Goal: Task Accomplishment & Management: Manage account settings

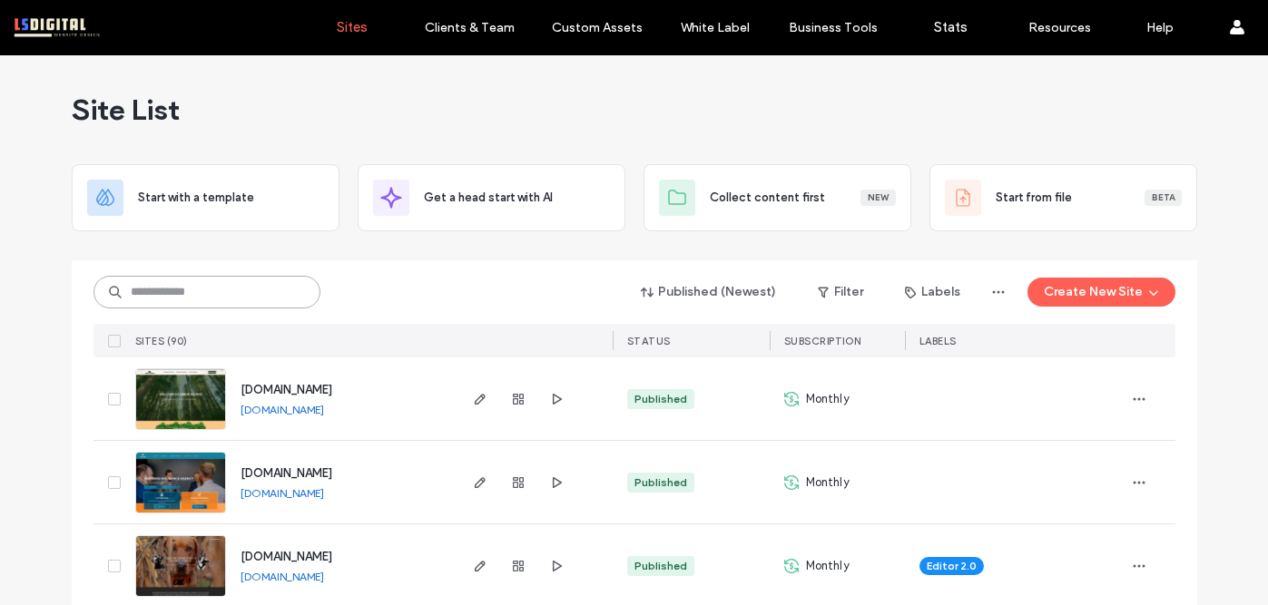
click at [257, 300] on input at bounding box center [207, 292] width 227 height 33
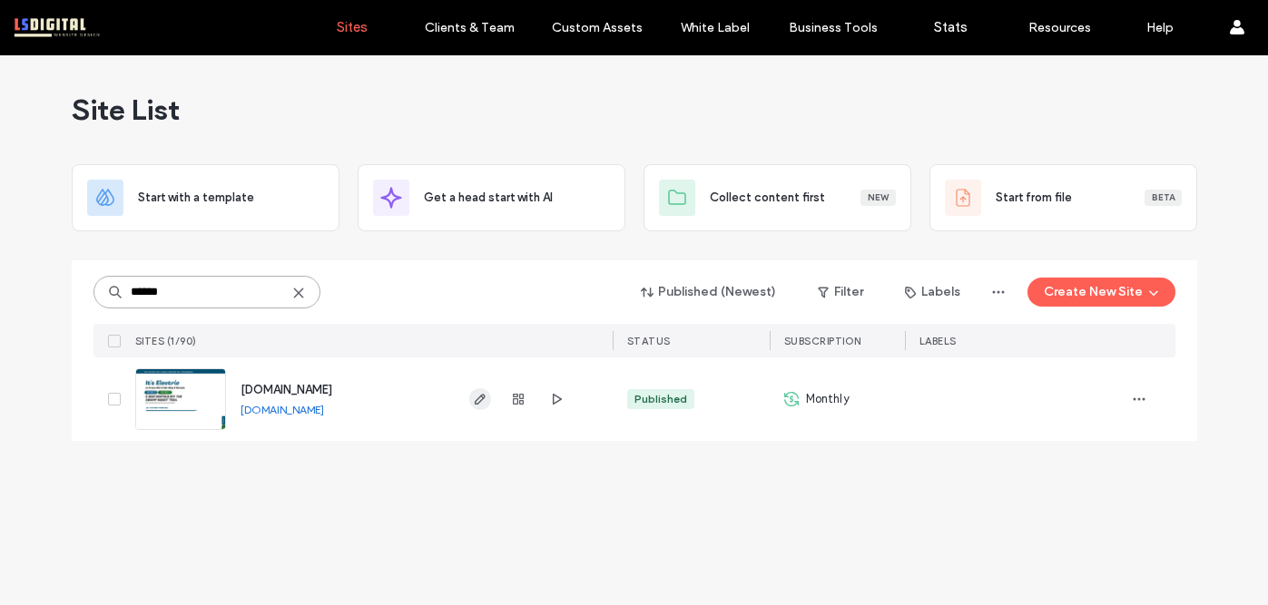
type input "******"
click at [477, 398] on icon "button" at bounding box center [480, 399] width 15 height 15
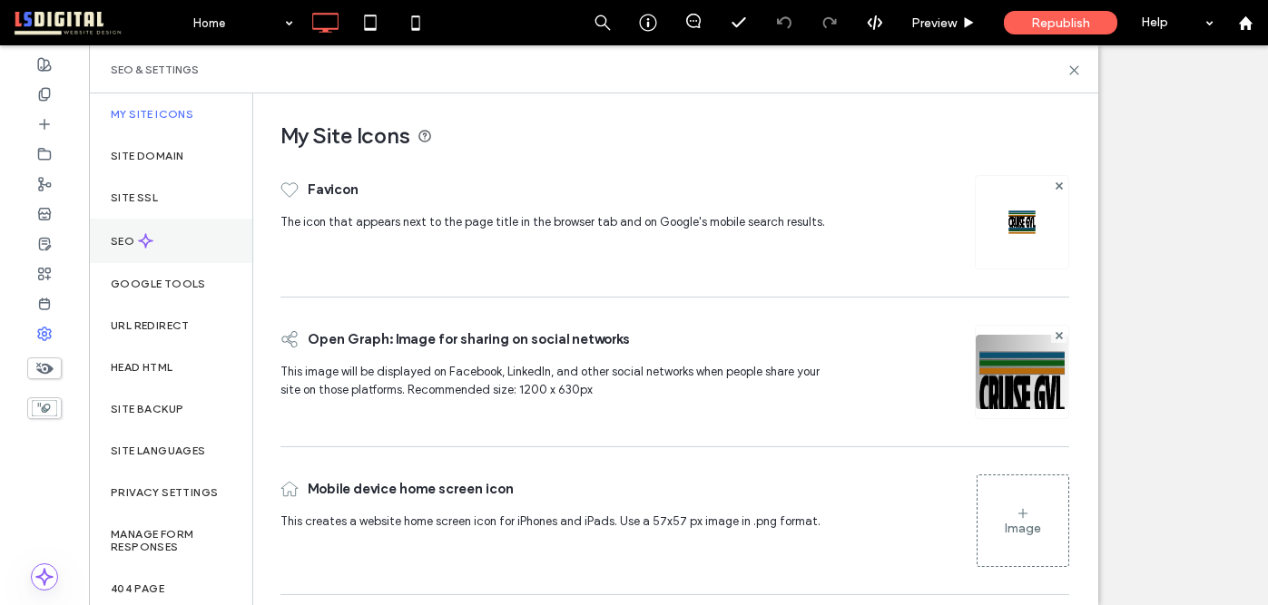
click at [151, 236] on icon at bounding box center [145, 240] width 15 height 15
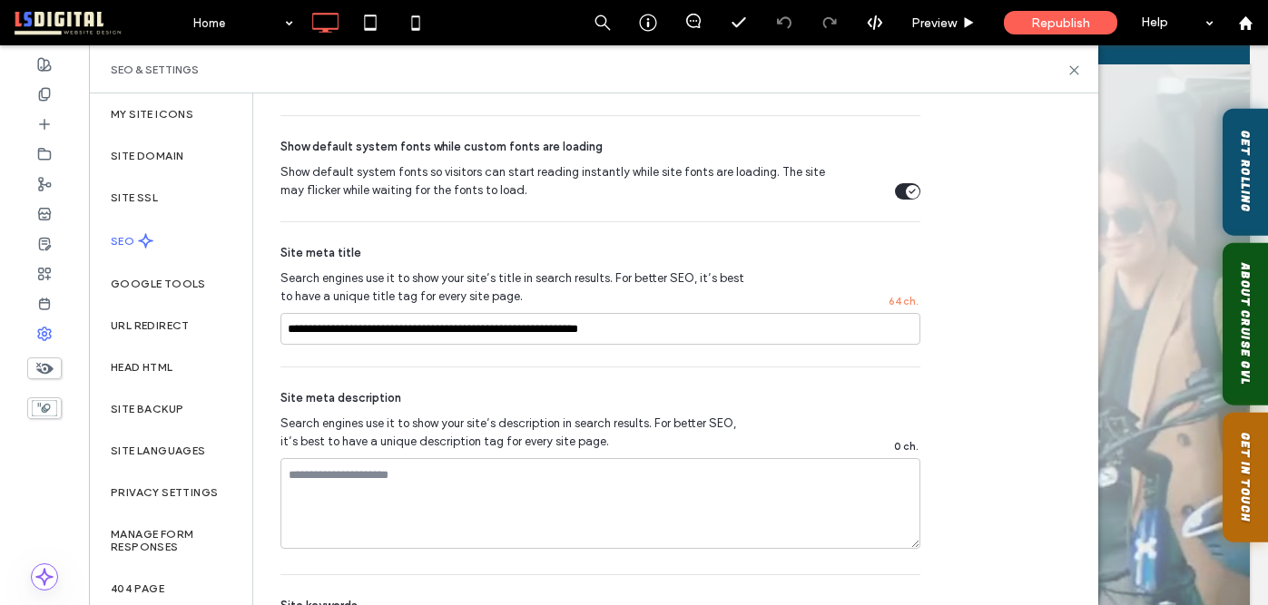
scroll to position [1035, 0]
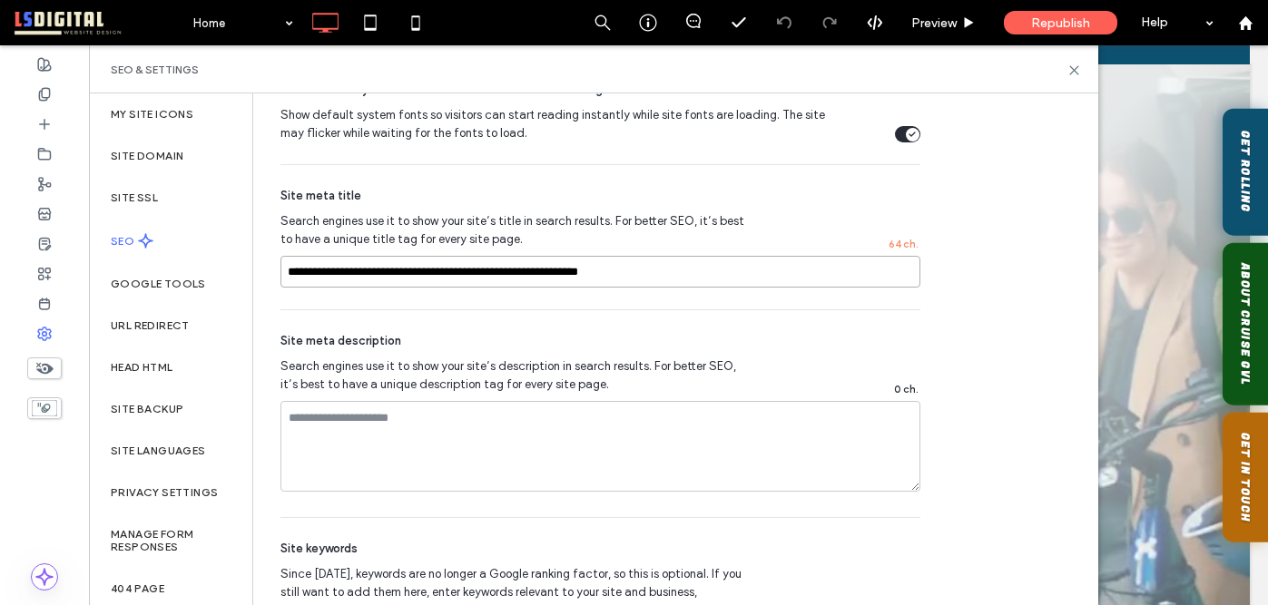
drag, startPoint x: 403, startPoint y: 271, endPoint x: 287, endPoint y: 273, distance: 116.2
click at [287, 273] on input "**********" at bounding box center [601, 272] width 640 height 32
click at [611, 269] on input "**********" at bounding box center [601, 272] width 640 height 32
type input "**********"
click at [783, 328] on div "Site meta description Search engines use it to show your site’s description in …" at bounding box center [601, 413] width 640 height 207
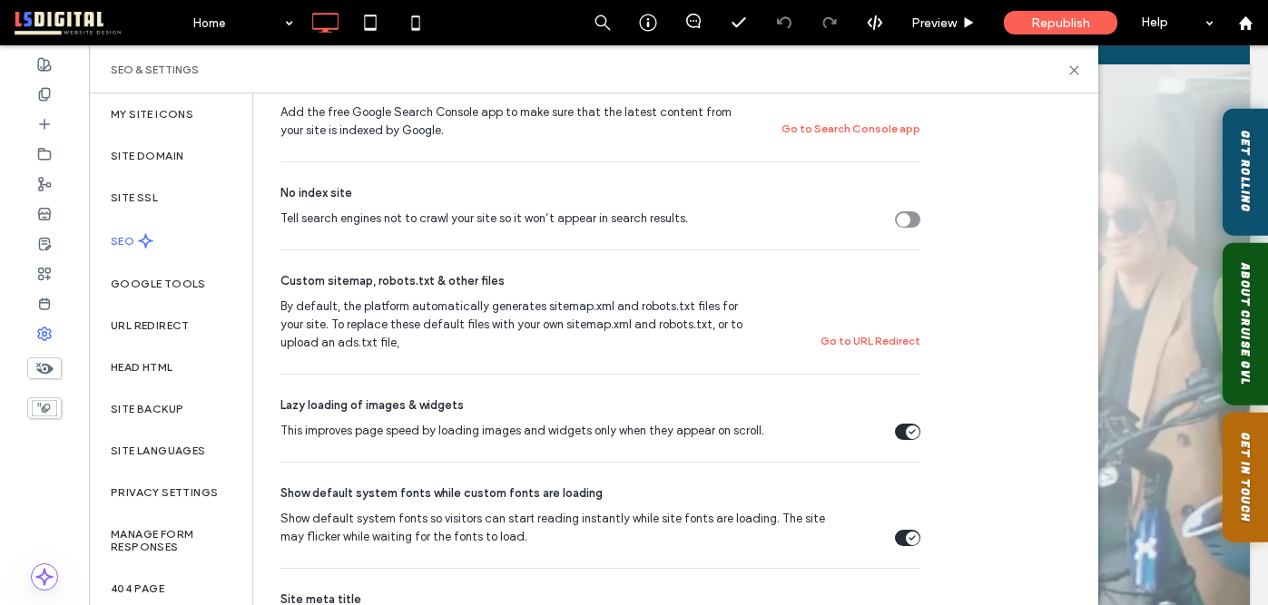
scroll to position [629, 0]
click at [32, 91] on div at bounding box center [44, 94] width 89 height 30
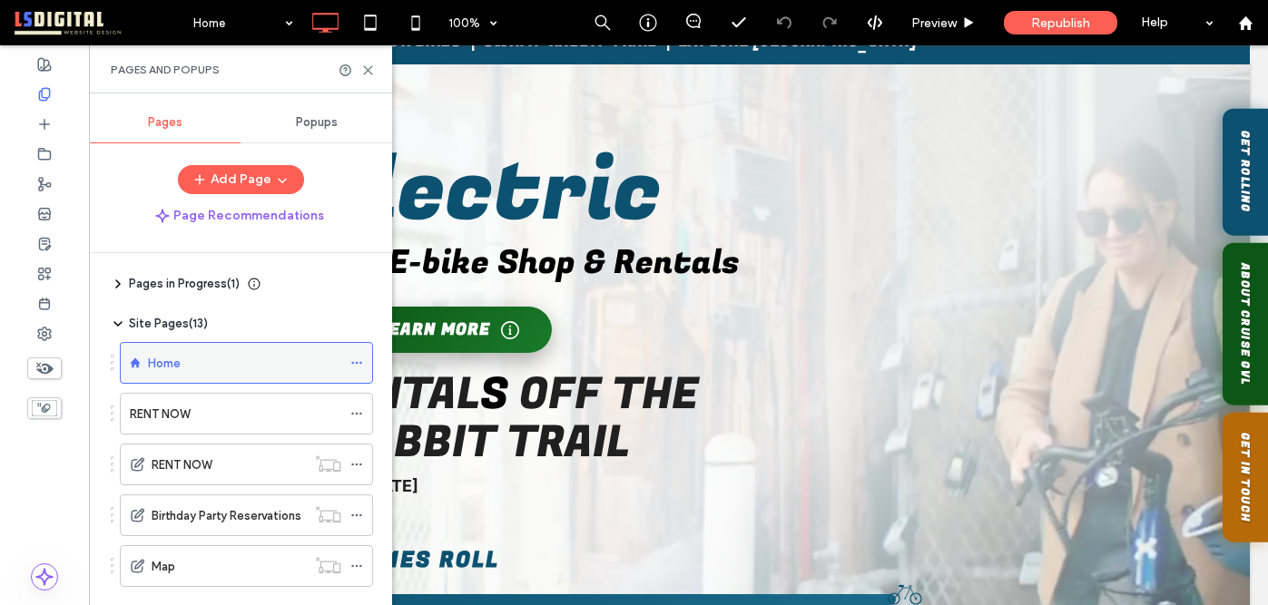
click at [353, 359] on icon at bounding box center [356, 363] width 13 height 13
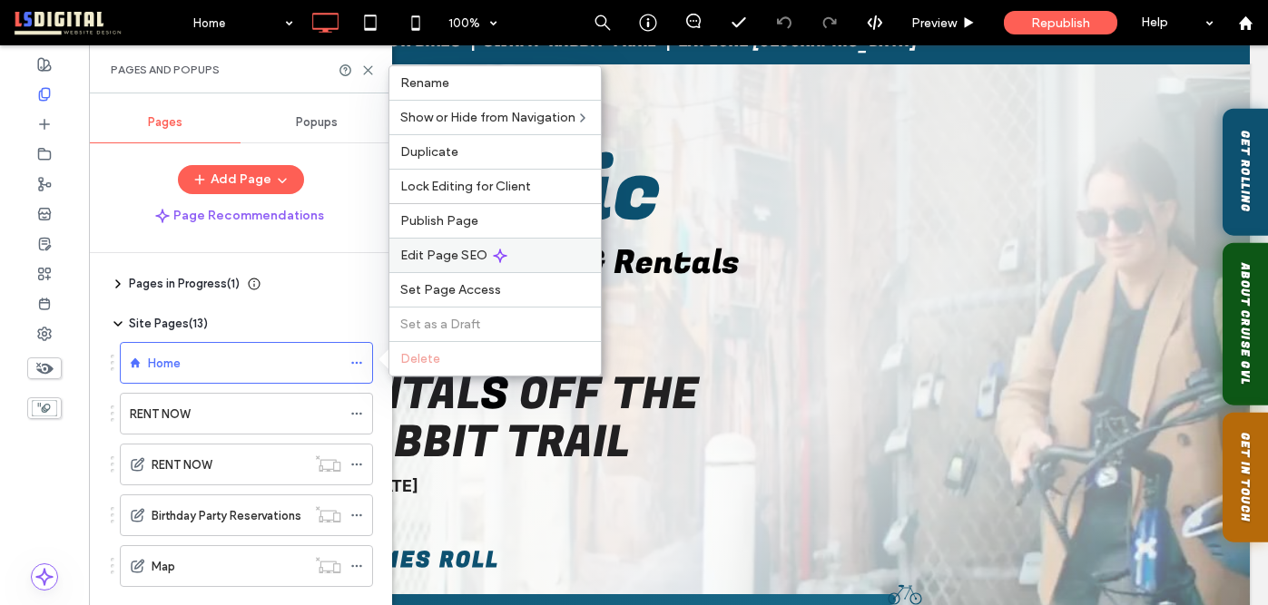
click at [469, 248] on span "Edit Page SEO" at bounding box center [443, 255] width 87 height 15
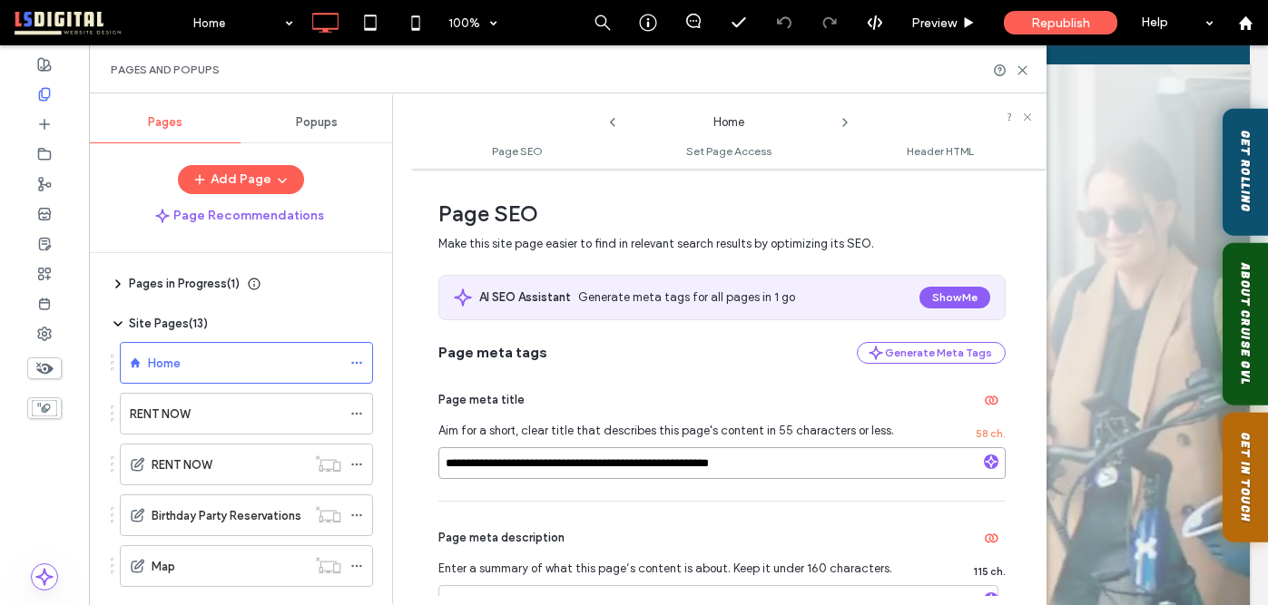
click at [802, 468] on input "**********" at bounding box center [721, 464] width 567 height 32
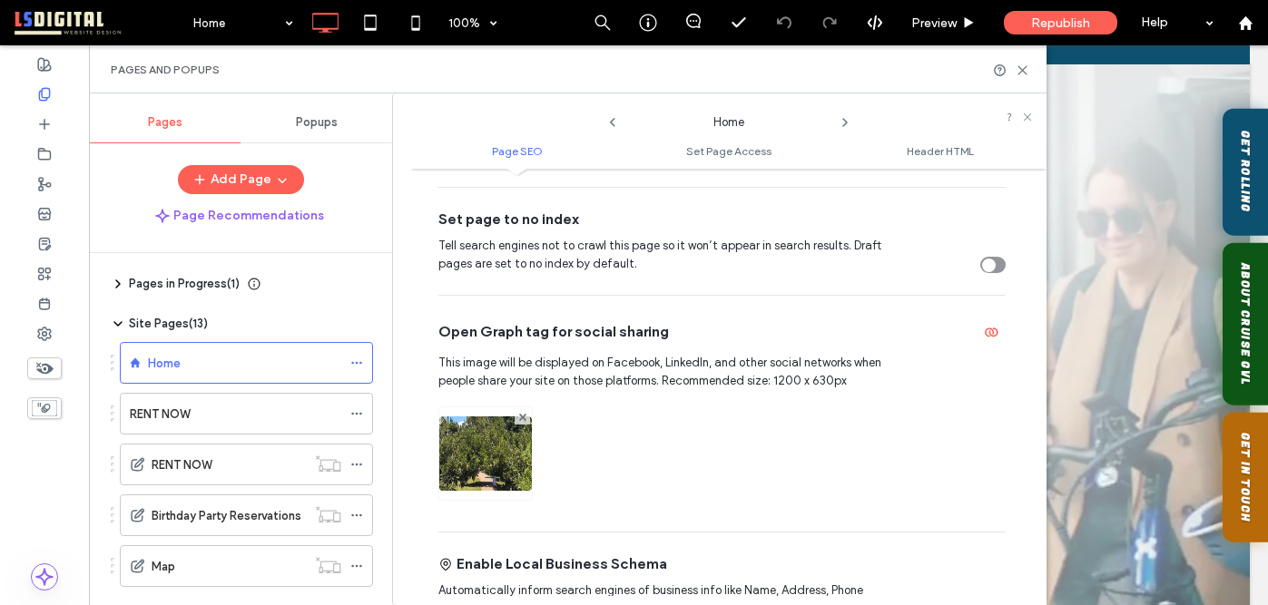
scroll to position [514, 0]
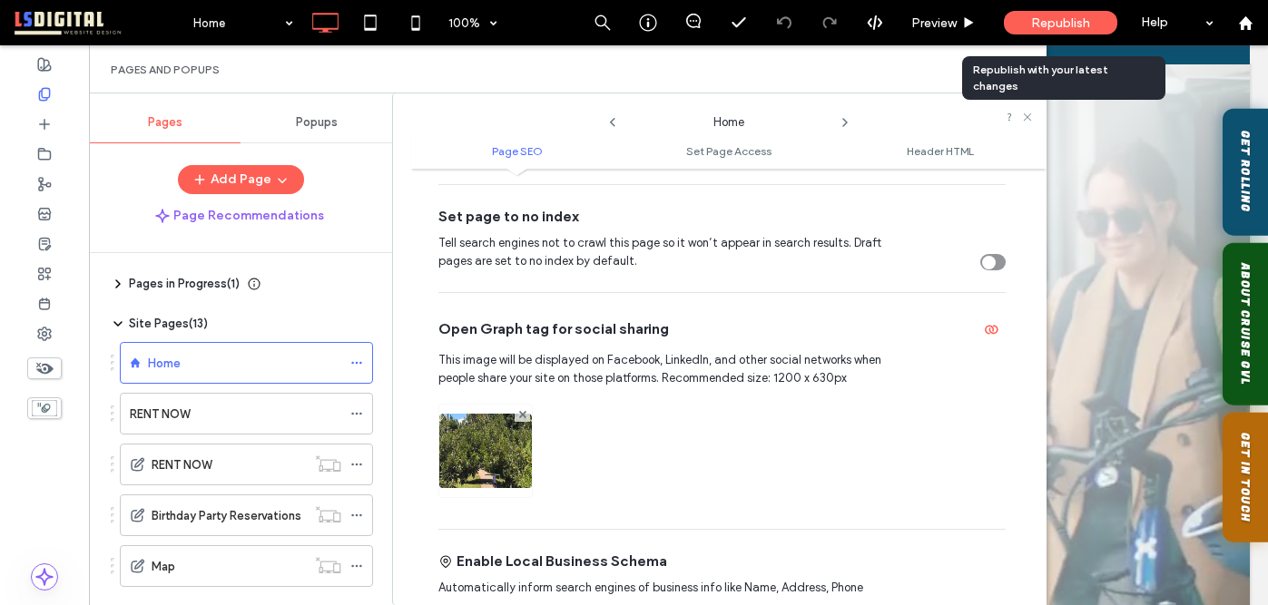
click at [1058, 25] on span "Republish" at bounding box center [1060, 22] width 59 height 15
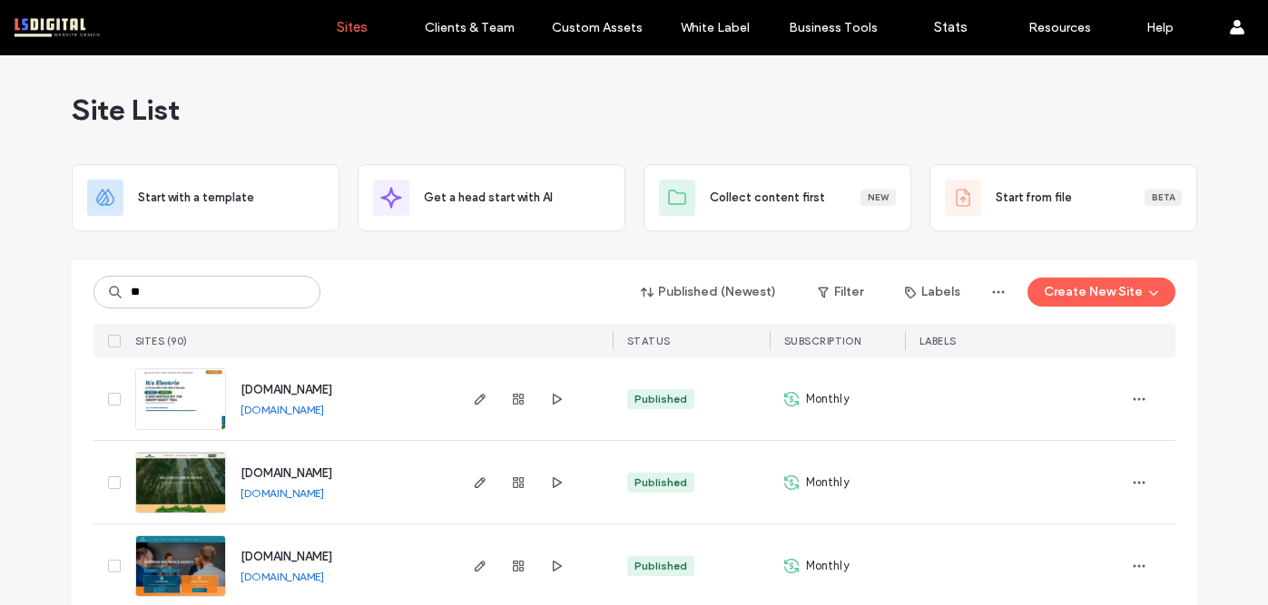
type input "*"
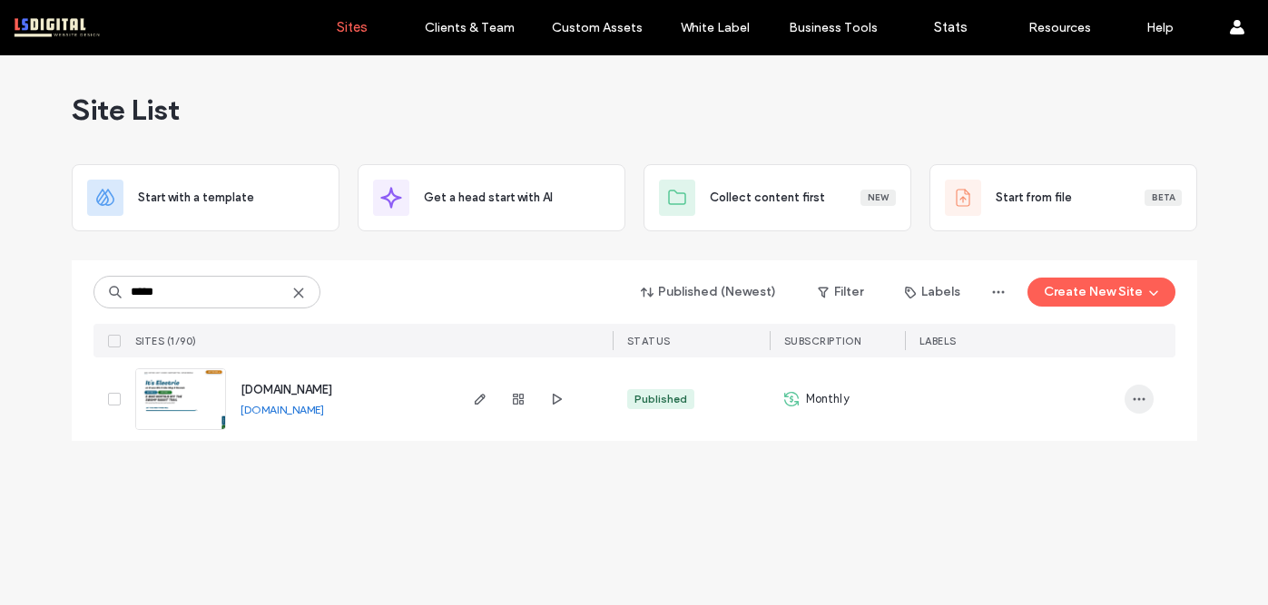
type input "*****"
click at [1135, 406] on icon "button" at bounding box center [1139, 399] width 15 height 15
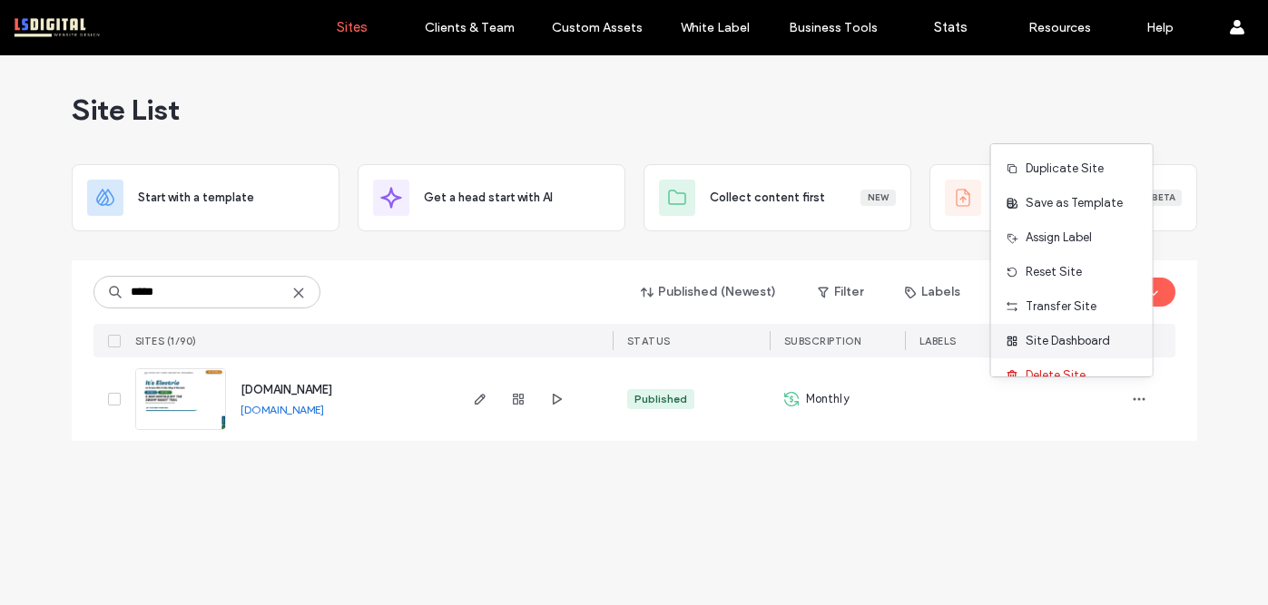
click at [1078, 334] on span "Site Dashboard" at bounding box center [1068, 341] width 84 height 18
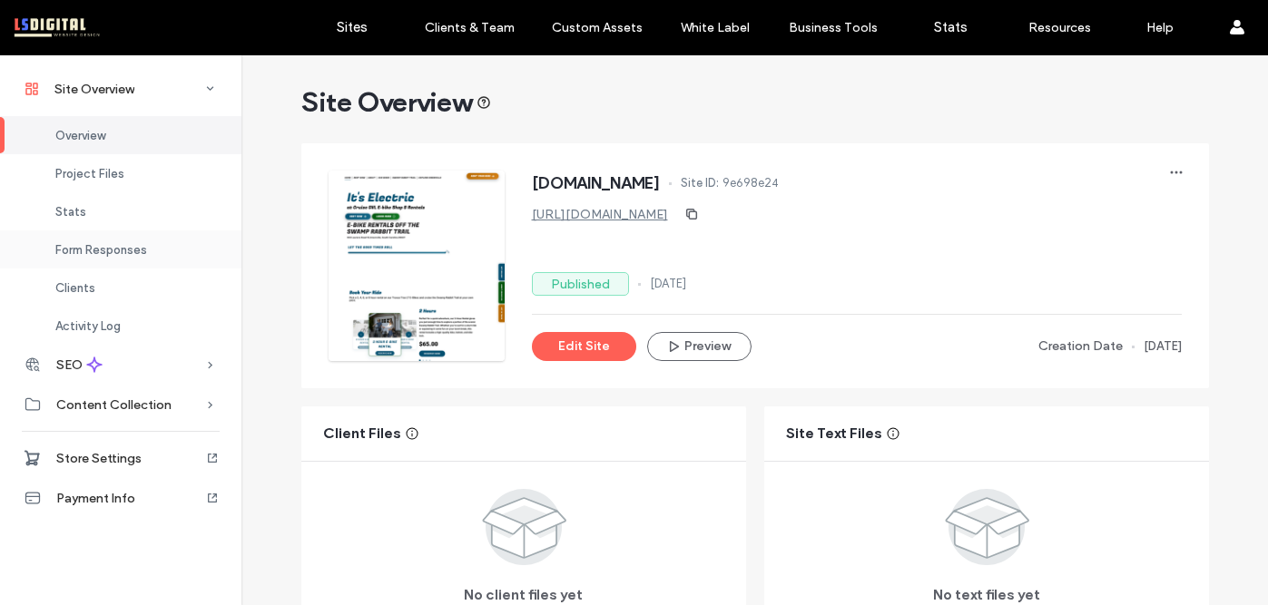
click at [104, 250] on span "Form Responses" at bounding box center [101, 250] width 92 height 14
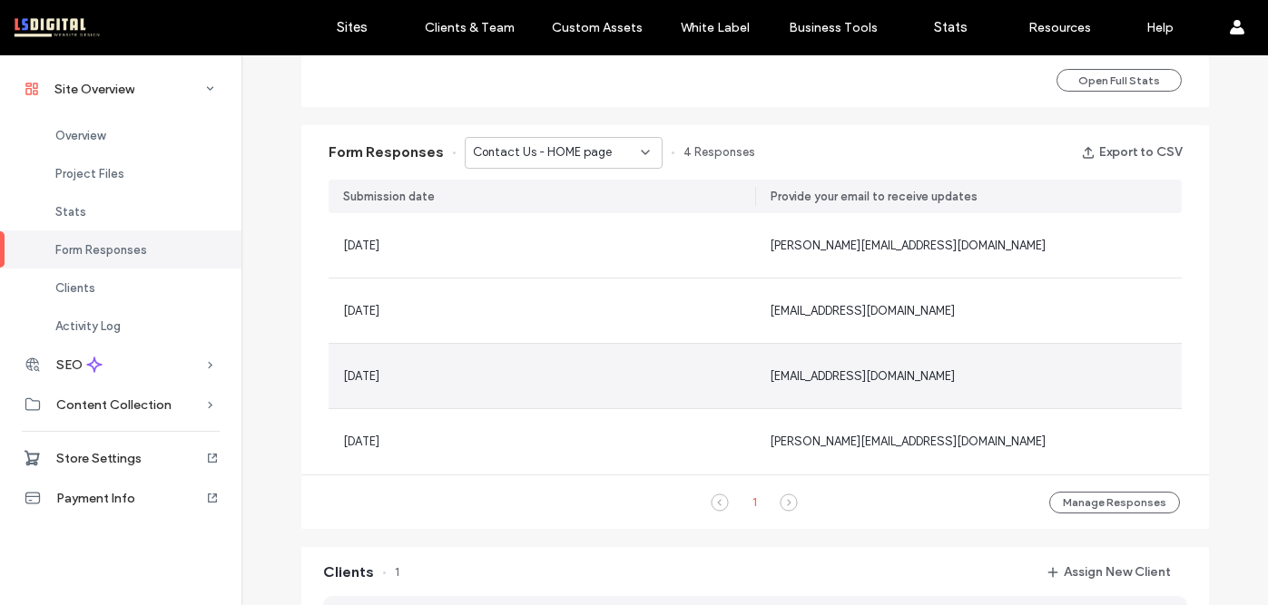
scroll to position [1094, 0]
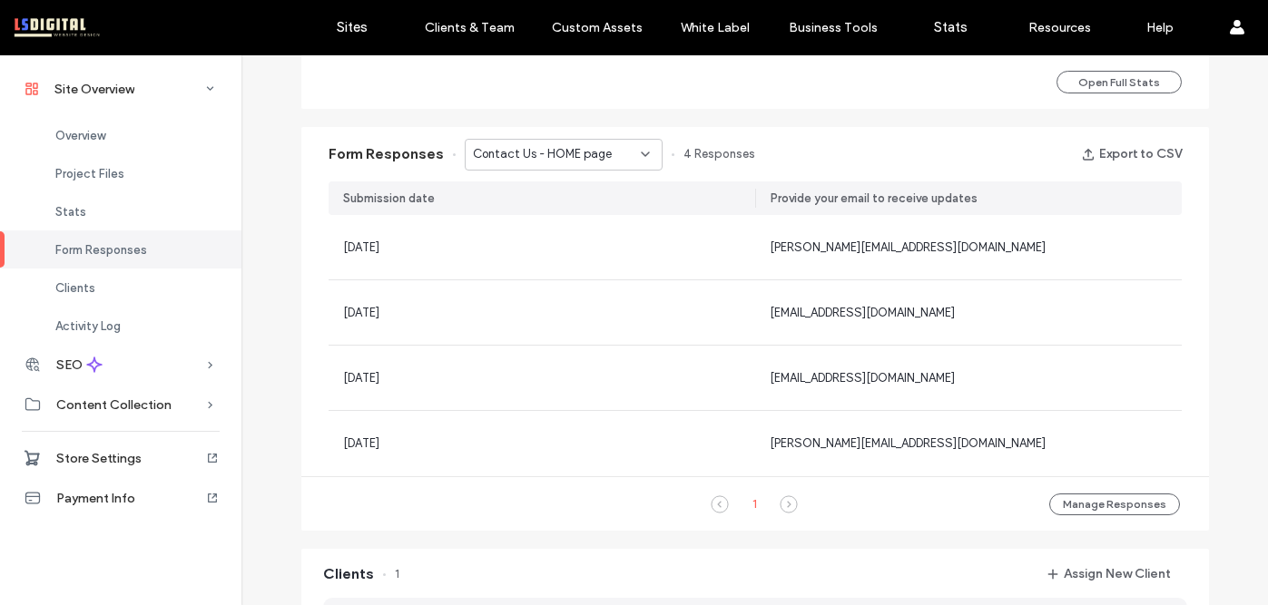
click at [573, 150] on span "Contact Us - HOME page" at bounding box center [542, 154] width 139 height 18
click at [588, 215] on span "SIGN UP TO STAY IN THE LOOP - HOME page" at bounding box center [550, 218] width 174 height 18
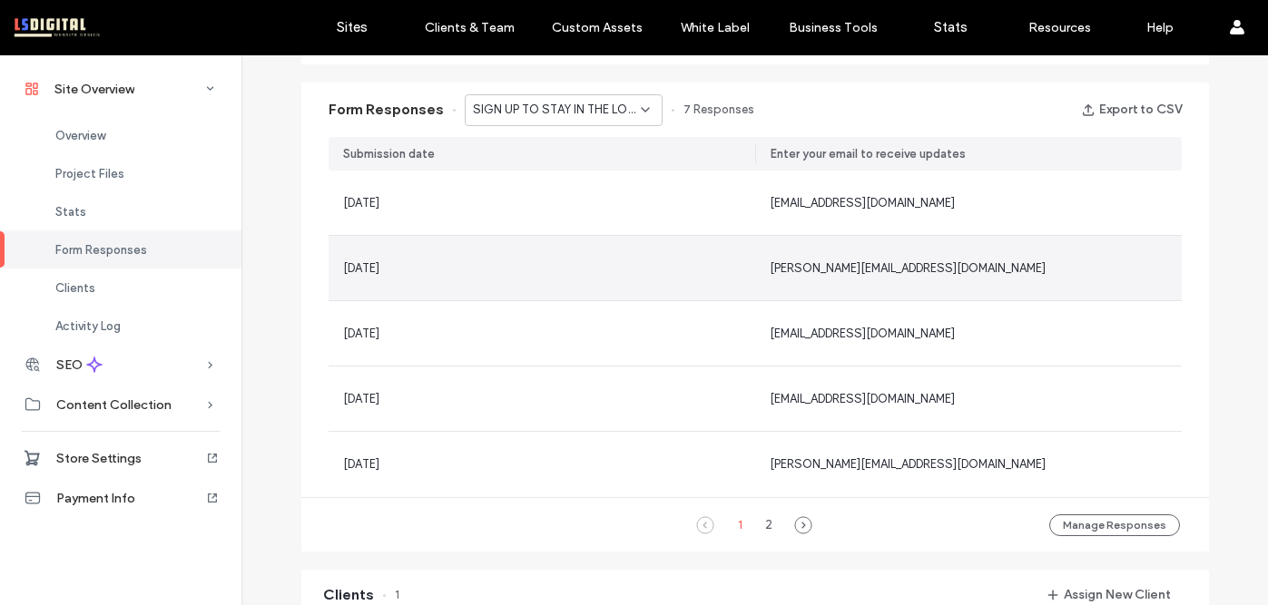
scroll to position [1167, 0]
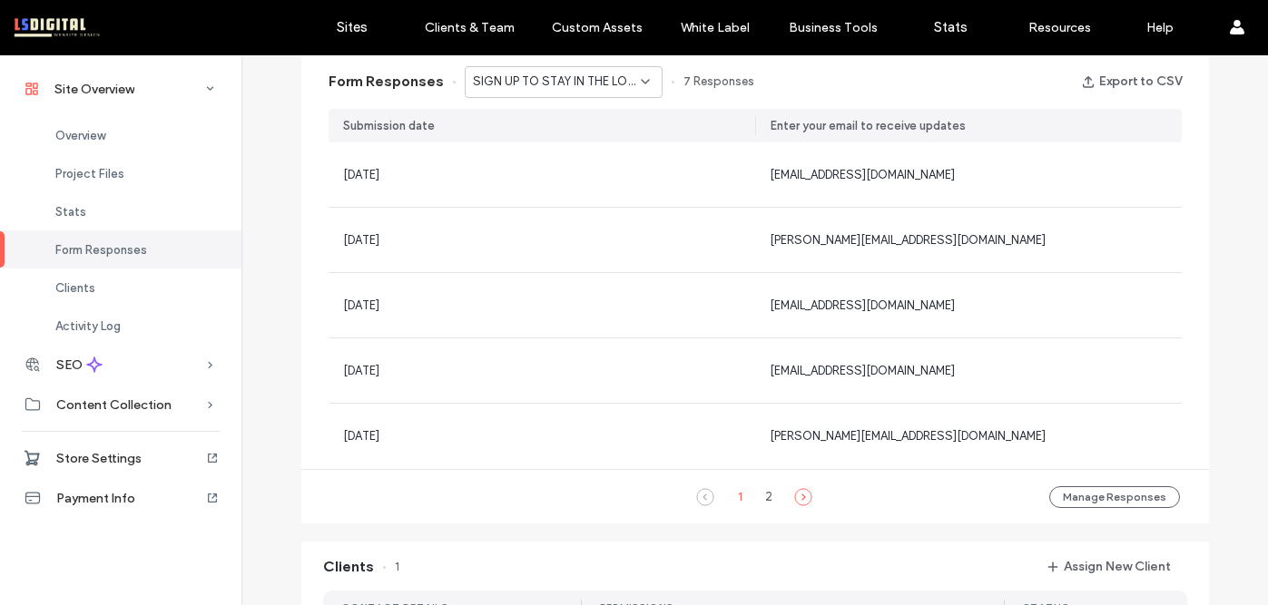
click at [794, 496] on icon at bounding box center [803, 497] width 18 height 18
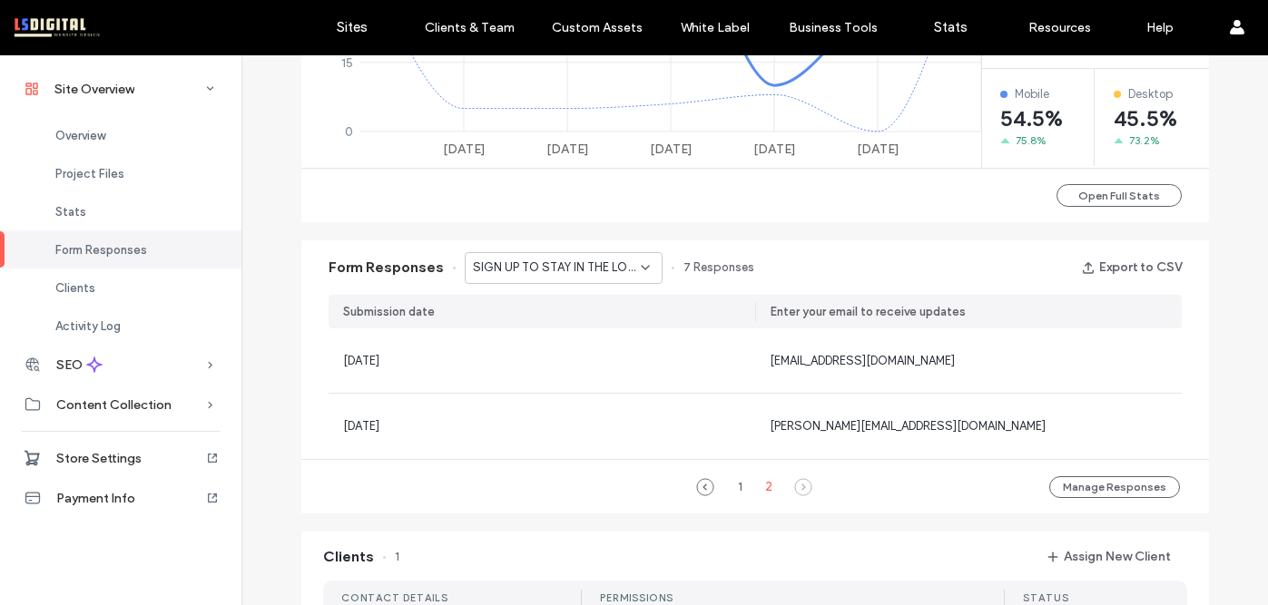
scroll to position [980, 0]
click at [733, 488] on div "1" at bounding box center [740, 488] width 22 height 22
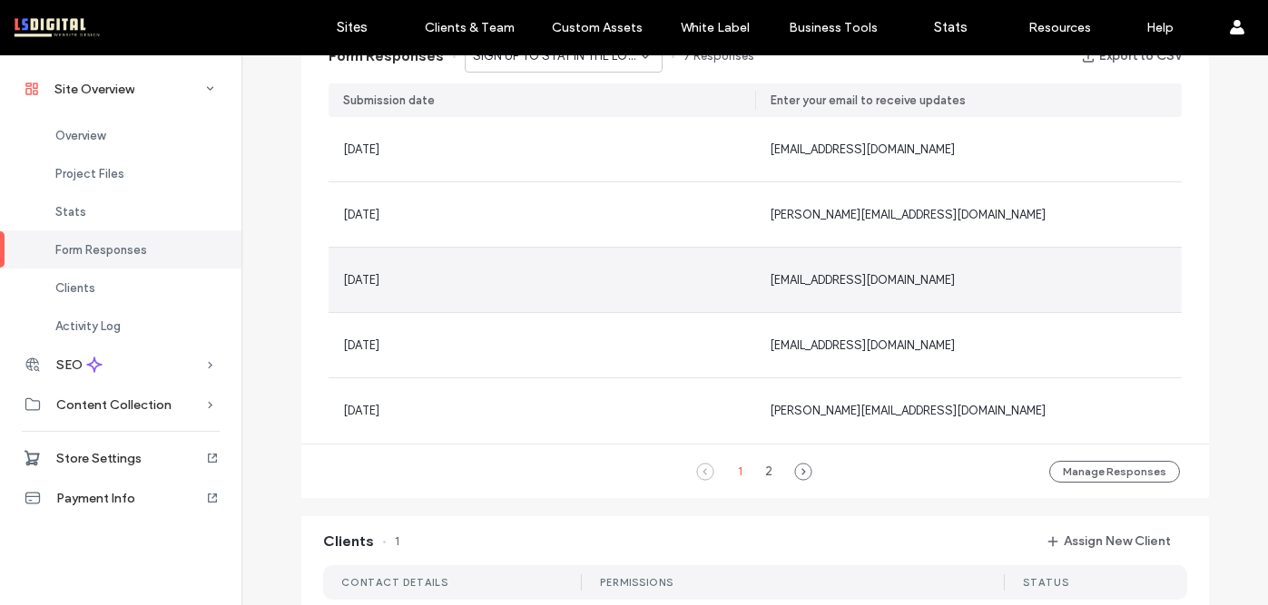
scroll to position [1192, 0]
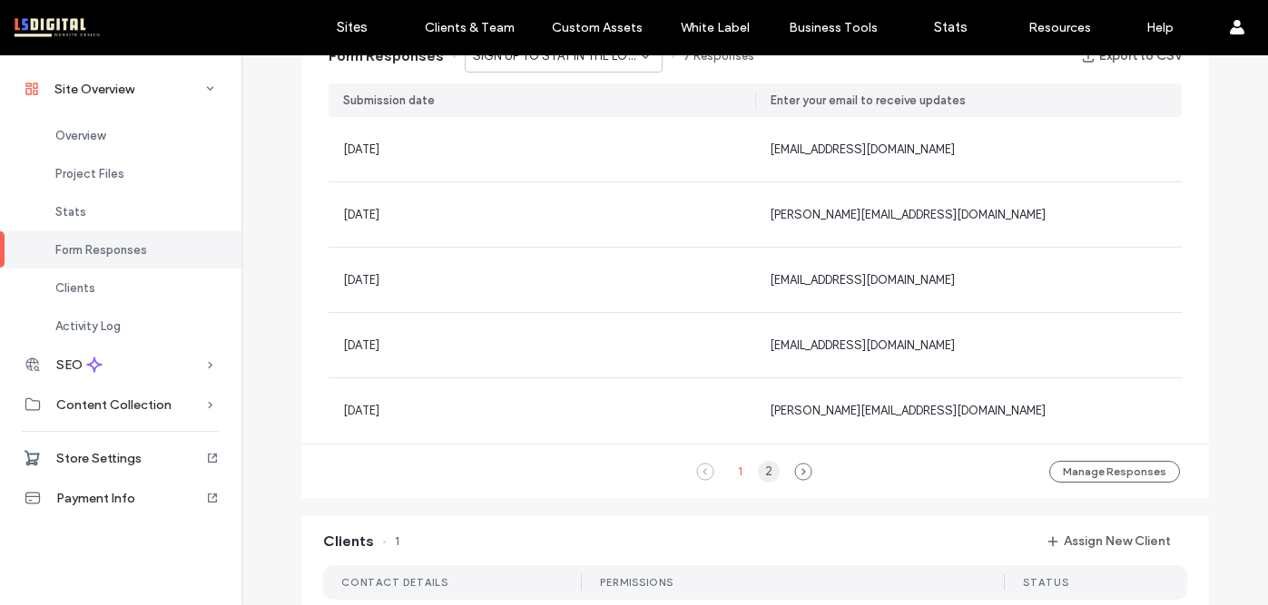
click at [759, 471] on div "2" at bounding box center [769, 472] width 22 height 22
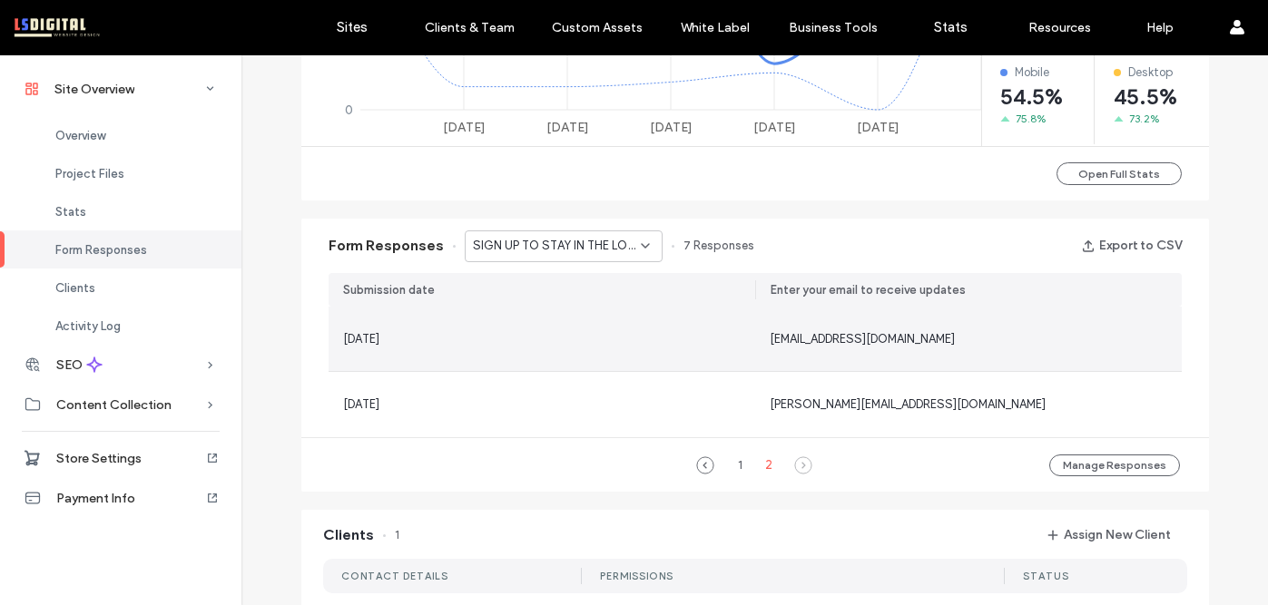
scroll to position [1006, 0]
